Goal: Task Accomplishment & Management: Complete application form

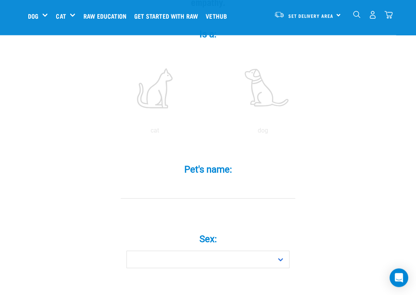
scroll to position [153, 0]
click at [142, 198] on input "Pet's name: *" at bounding box center [208, 188] width 175 height 17
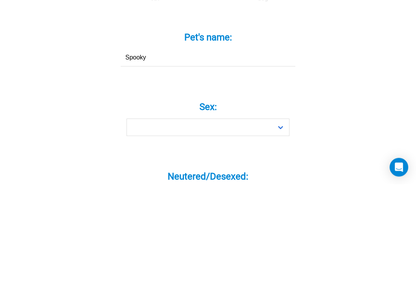
scroll to position [176, 0]
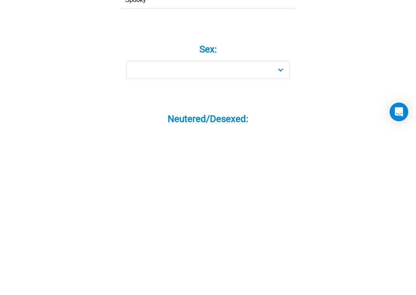
type input "Spooky"
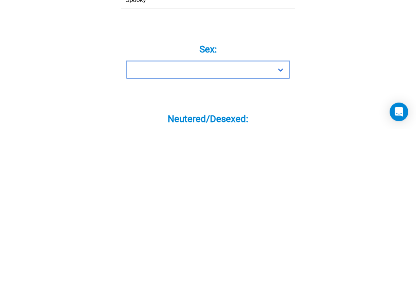
click at [288, 227] on select "Boy Girl" at bounding box center [208, 235] width 163 height 17
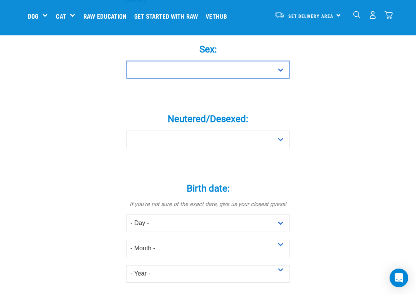
select select "boy"
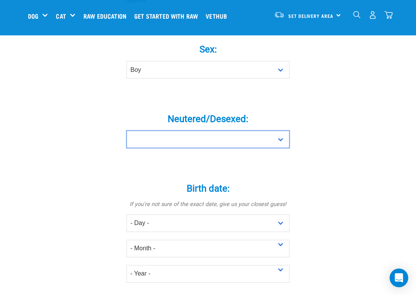
click at [280, 147] on select "Yes No" at bounding box center [208, 138] width 163 height 17
select select "yes"
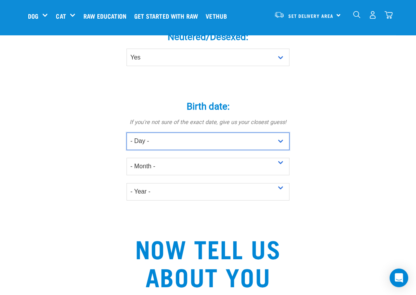
click at [280, 150] on select "- Day - 1 2 3 4 5 6 7 8 9 10 11 12 13 14 15 16 17 18 19 20 21 22 23 24 25 26 27" at bounding box center [208, 140] width 163 height 17
select select "11"
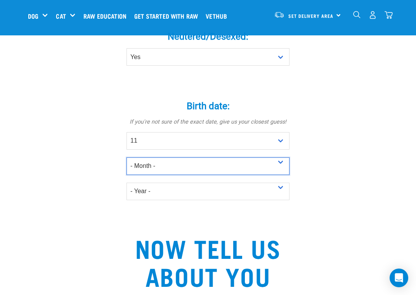
click at [274, 175] on select "- Month - January February March April May June July August September October N…" at bounding box center [208, 165] width 163 height 17
select select "March"
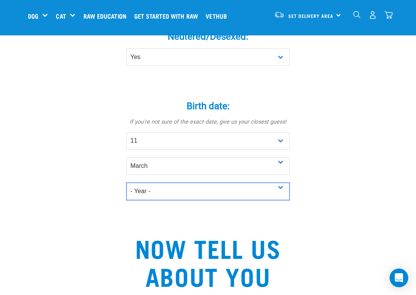
click at [279, 200] on select "- Year - 2025 2024 2023 2022 2021 2020 2019 2018 2017 2016 2015 2014 2013 2012" at bounding box center [208, 190] width 163 height 17
select select "2013"
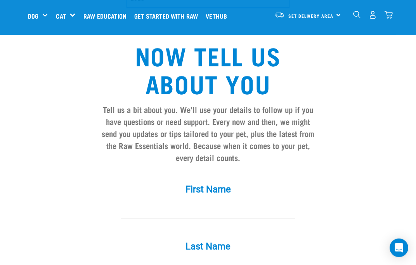
scroll to position [616, 0]
click at [198, 219] on input "First Name *" at bounding box center [208, 209] width 175 height 17
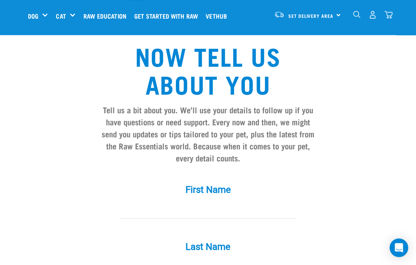
type input "[EMAIL_ADDRESS][DOMAIN_NAME]"
type input "[PERSON_NAME]"
type input "Val"
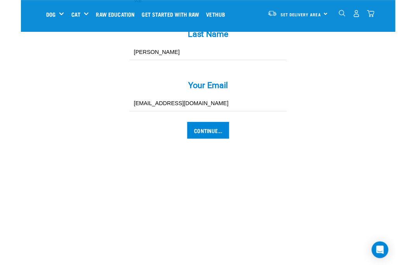
scroll to position [825, 0]
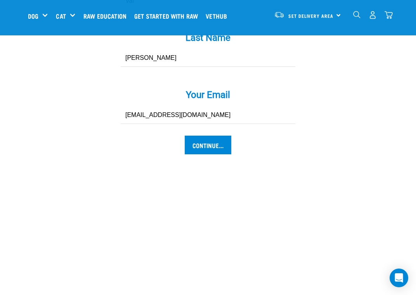
click at [201, 152] on input "Continue..." at bounding box center [208, 144] width 47 height 19
click at [203, 154] on input "Continue..." at bounding box center [208, 144] width 47 height 19
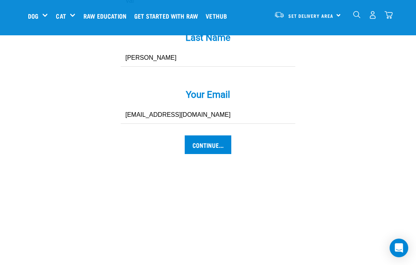
click at [201, 154] on input "Continue..." at bounding box center [208, 144] width 47 height 19
click at [210, 154] on input "Continue..." at bounding box center [208, 144] width 47 height 19
click at [206, 154] on input "Continue..." at bounding box center [208, 144] width 47 height 19
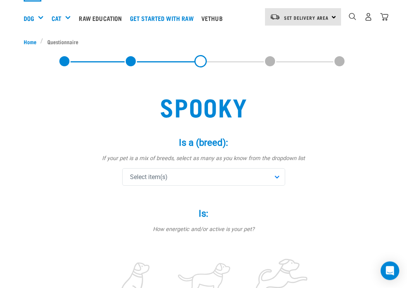
scroll to position [47, 0]
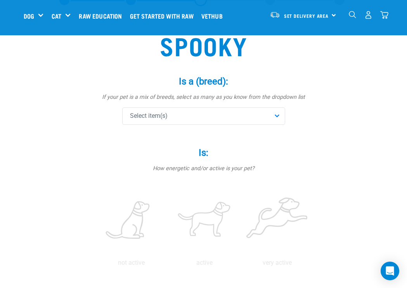
click at [279, 118] on div "Select item(s)" at bounding box center [203, 116] width 163 height 17
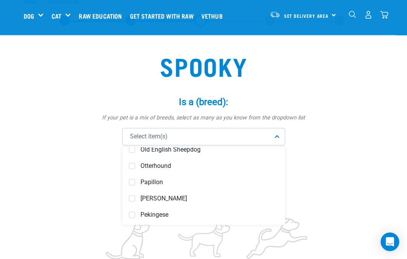
scroll to position [2258, 0]
click at [133, 182] on span at bounding box center [132, 183] width 6 height 6
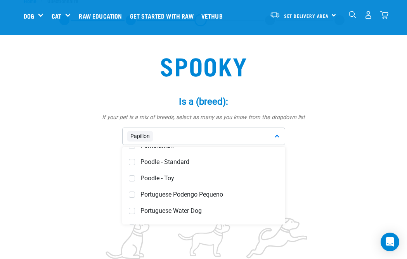
scroll to position [2442, 0]
click at [134, 178] on span at bounding box center [132, 178] width 6 height 6
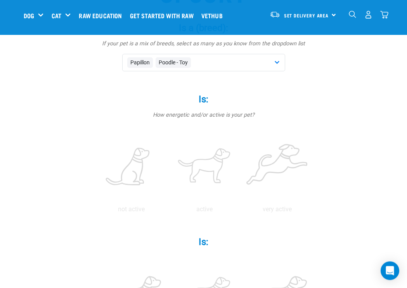
scroll to position [100, 0]
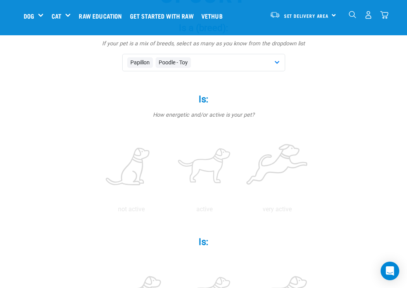
click at [239, 172] on label at bounding box center [205, 167] width 70 height 66
click at [168, 212] on input "radio" at bounding box center [168, 212] width 0 height 0
radio input "true"
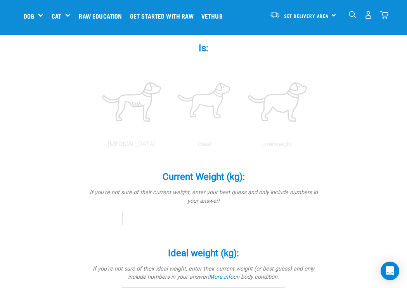
click at [239, 135] on label at bounding box center [205, 102] width 70 height 66
click at [168, 146] on input "radio" at bounding box center [168, 146] width 0 height 0
radio input "true"
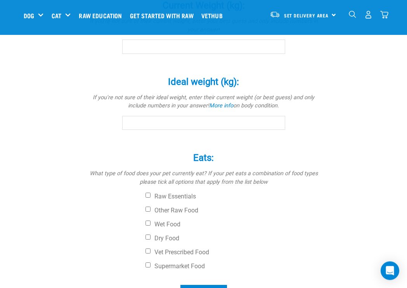
scroll to position [466, 0]
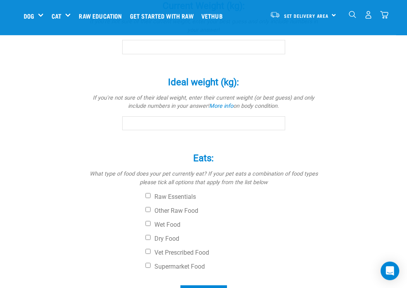
click at [166, 54] on input "Current Weight (kg): *" at bounding box center [203, 47] width 163 height 14
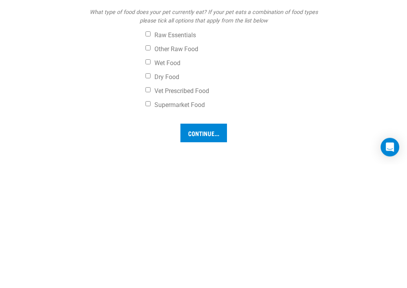
scroll to position [511, 0]
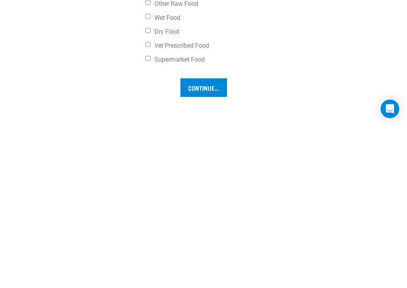
type input "7"
click at [165, 85] on input "Ideal weight (kg): *" at bounding box center [203, 78] width 163 height 14
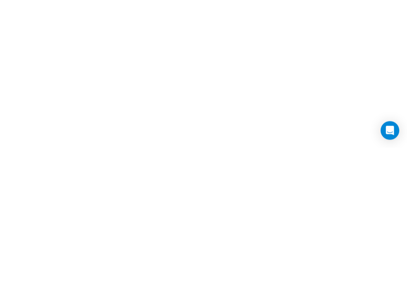
scroll to position [658, 0]
type input "7"
click at [149, 76] on input "Supermarket Food" at bounding box center [148, 73] width 5 height 5
checkbox input "true"
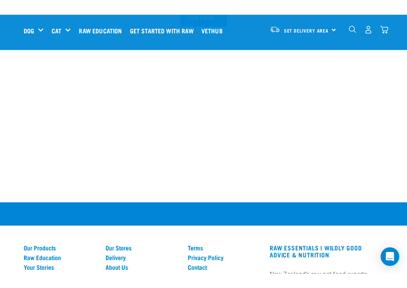
scroll to position [759, 0]
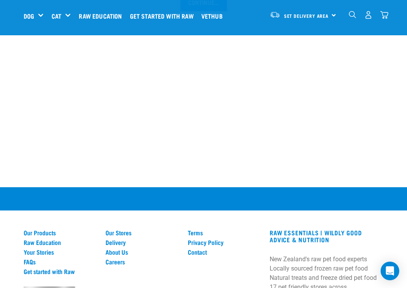
checkbox input "true"
click at [214, 11] on input "Continue..." at bounding box center [203, 2] width 47 height 19
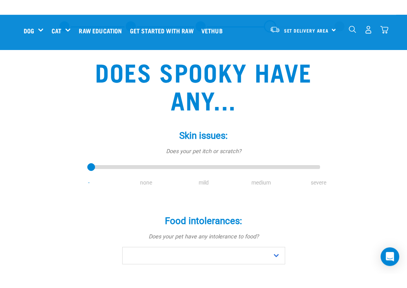
scroll to position [36, 0]
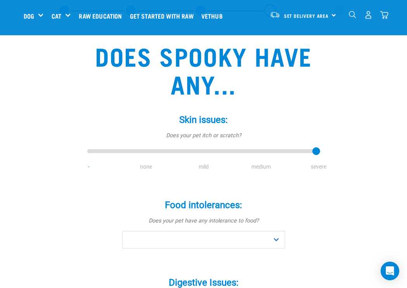
type input "4"
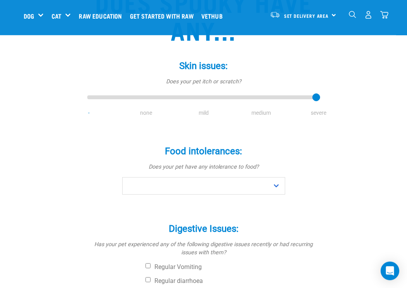
scroll to position [91, 0]
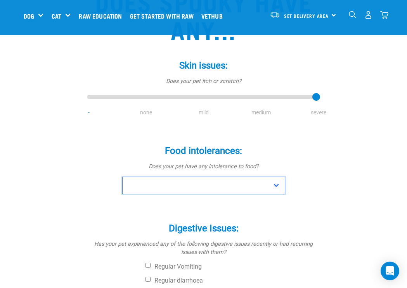
click at [280, 189] on select "No Yes" at bounding box center [203, 185] width 163 height 17
select select "no"
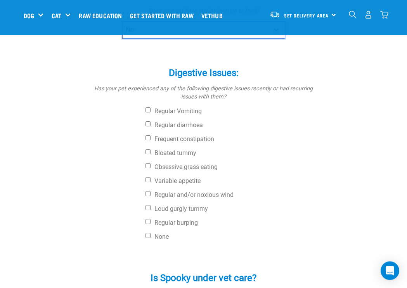
scroll to position [248, 0]
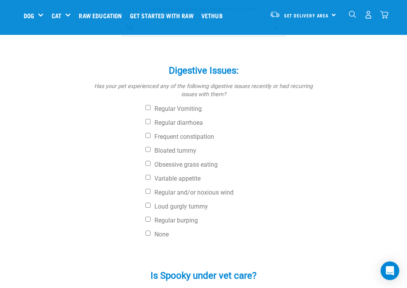
click at [149, 164] on input "Obsessive grass eating" at bounding box center [148, 163] width 5 height 5
checkbox input "true"
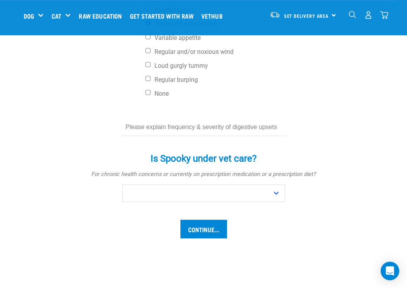
scroll to position [390, 0]
click at [275, 198] on select "No Yes" at bounding box center [203, 193] width 163 height 17
select select "yes"
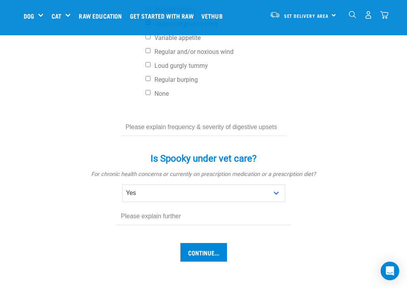
click at [208, 259] on input "Continue..." at bounding box center [203, 252] width 47 height 19
click at [143, 220] on input "text" at bounding box center [203, 216] width 175 height 17
